Goal: Task Accomplishment & Management: Use online tool/utility

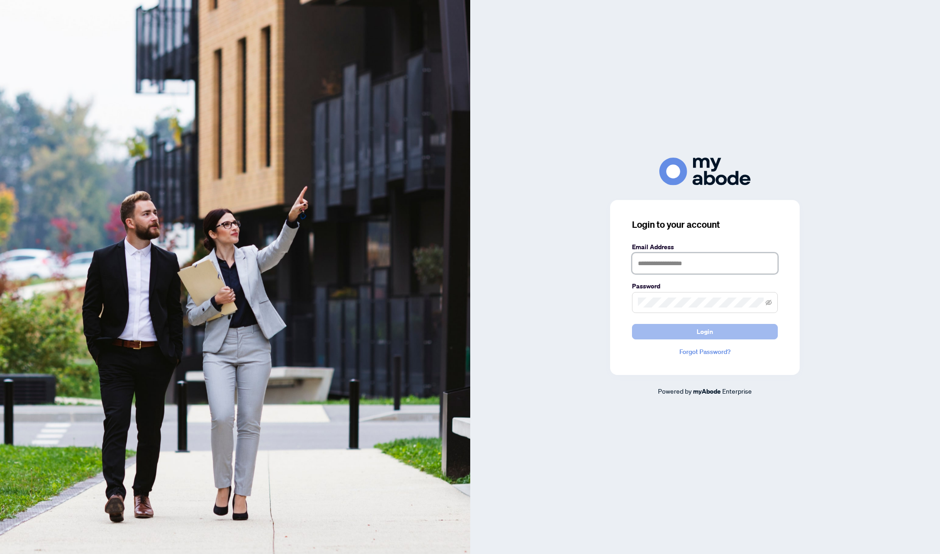
type input "**********"
click at [708, 332] on span "Login" at bounding box center [704, 331] width 16 height 15
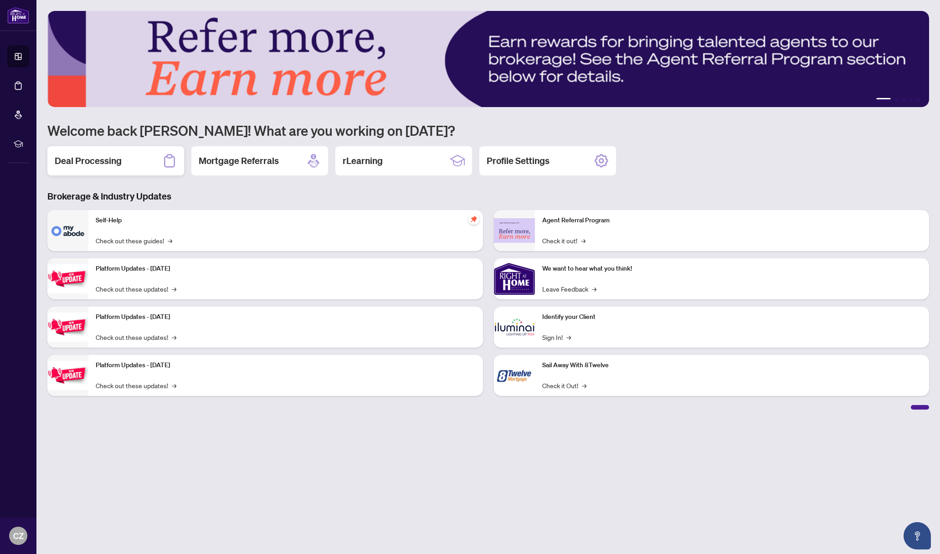
click at [95, 158] on h2 "Deal Processing" at bounding box center [88, 160] width 67 height 13
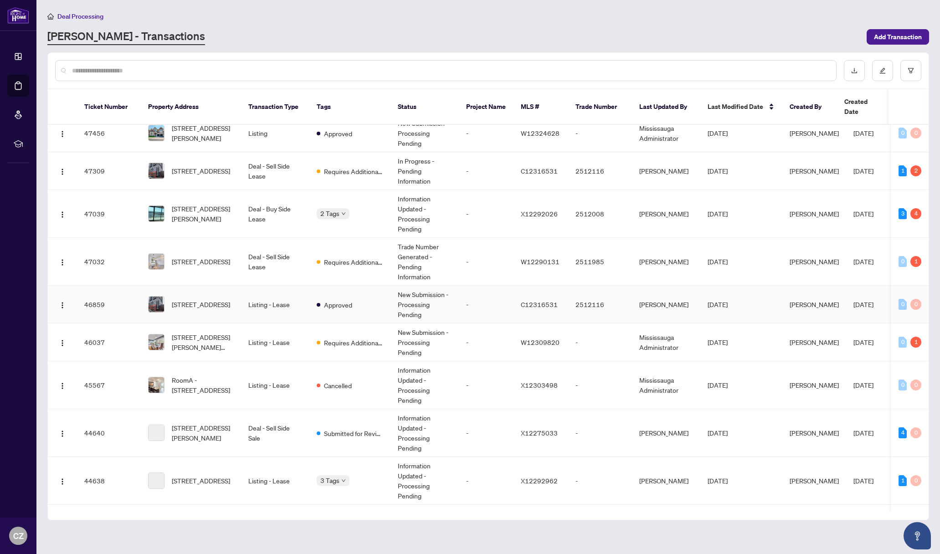
scroll to position [215, 0]
